Goal: Information Seeking & Learning: Learn about a topic

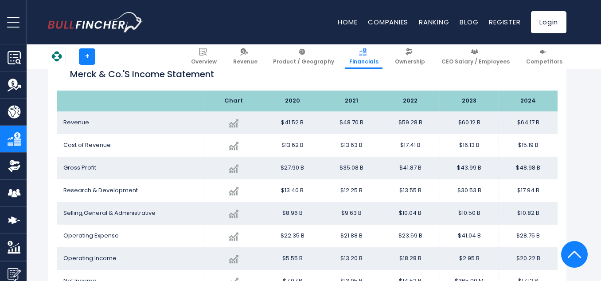
scroll to position [150, 0]
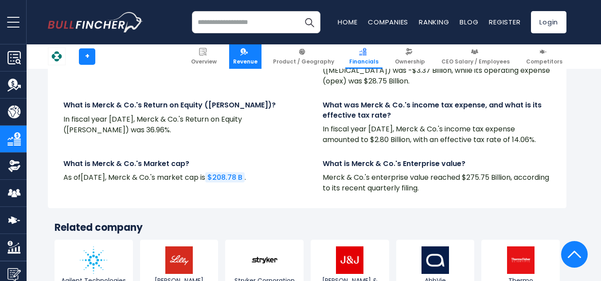
scroll to position [2024, 0]
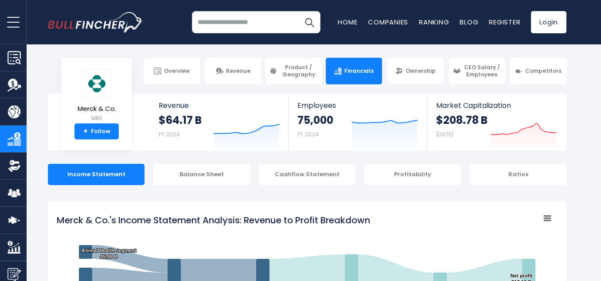
click at [243, 25] on input "search" at bounding box center [256, 22] width 129 height 22
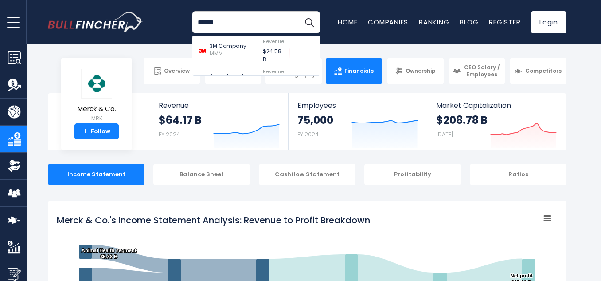
type input "******"
click at [298, 11] on button "Search" at bounding box center [309, 22] width 22 height 22
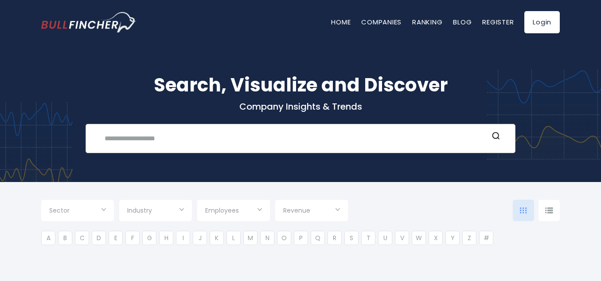
type input "***"
click at [272, 132] on input "text" at bounding box center [293, 138] width 389 height 16
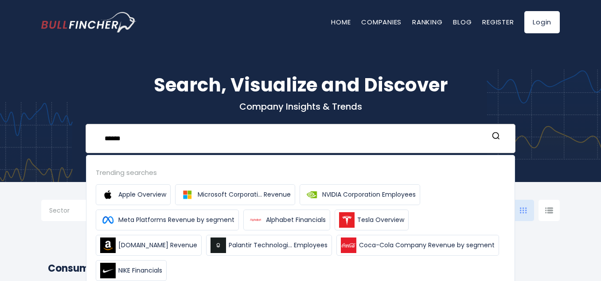
type input "******"
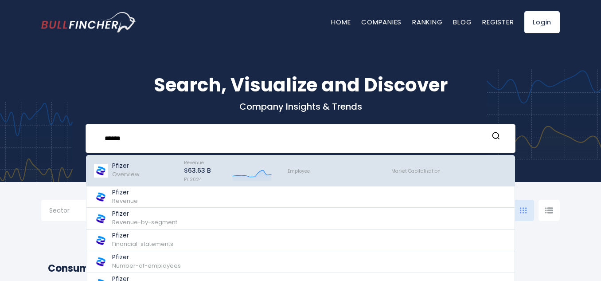
click at [131, 172] on span "Overview" at bounding box center [125, 174] width 27 height 8
click at [120, 173] on span "Overview" at bounding box center [125, 174] width 27 height 8
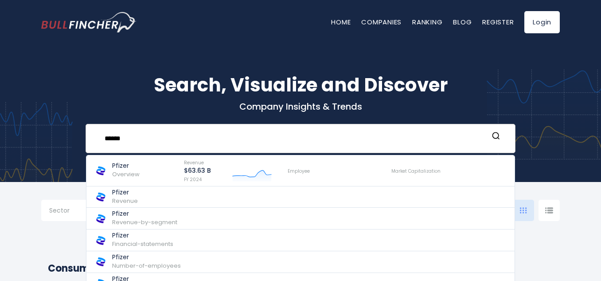
scroll to position [0, 0]
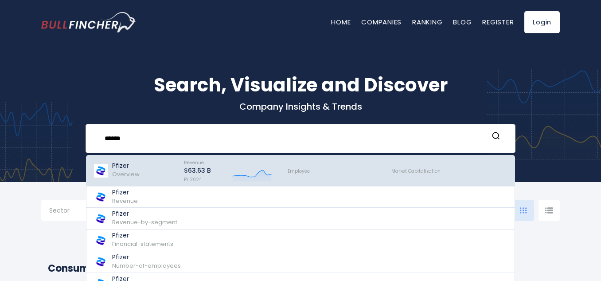
click at [202, 168] on p "$63.63 B" at bounding box center [197, 171] width 27 height 8
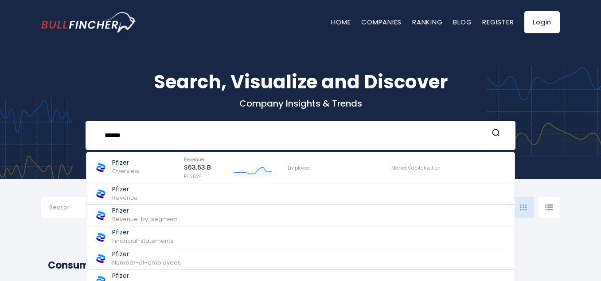
scroll to position [1, 0]
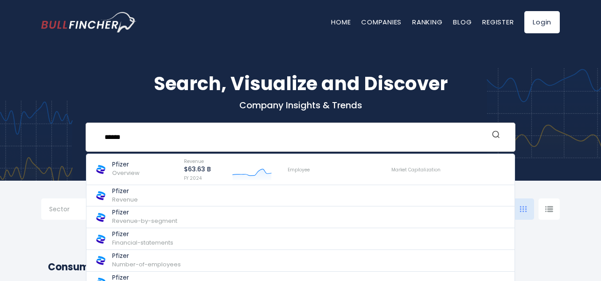
click at [499, 136] on circle "Search" at bounding box center [496, 134] width 6 height 6
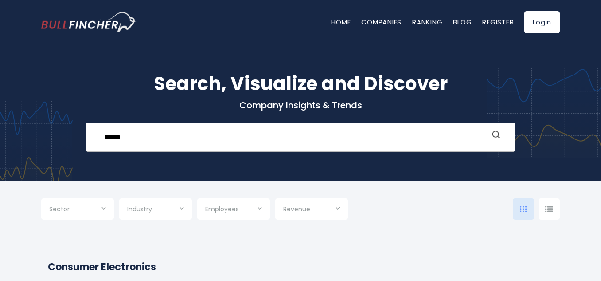
click at [499, 136] on circle "Search" at bounding box center [496, 134] width 6 height 6
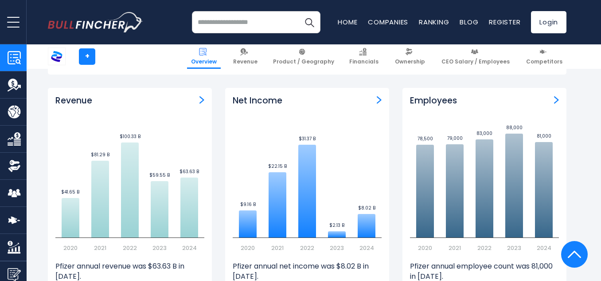
scroll to position [571, 0]
